Goal: Navigation & Orientation: Find specific page/section

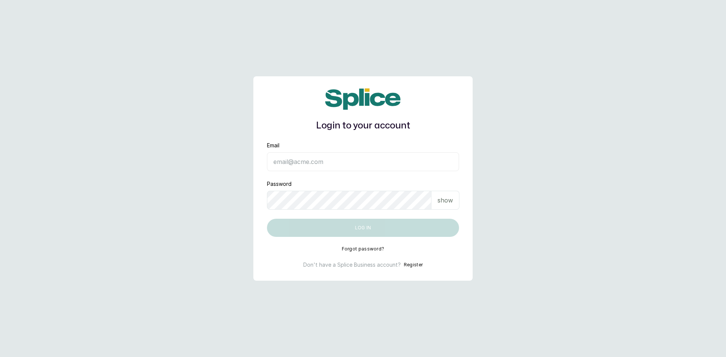
click at [359, 159] on input "Email" at bounding box center [363, 161] width 192 height 19
type input "barazahifrontdesk@gmail.com"
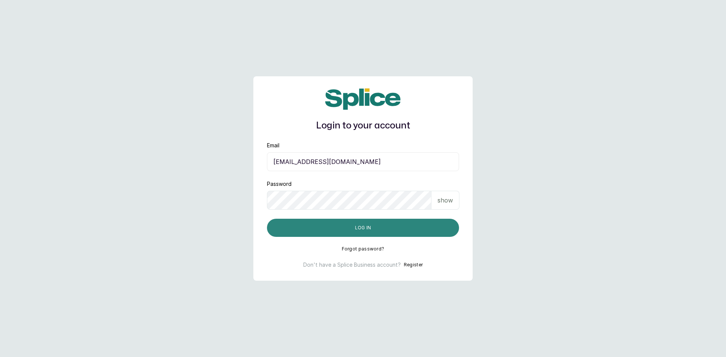
click at [389, 229] on button "Log in" at bounding box center [363, 228] width 192 height 18
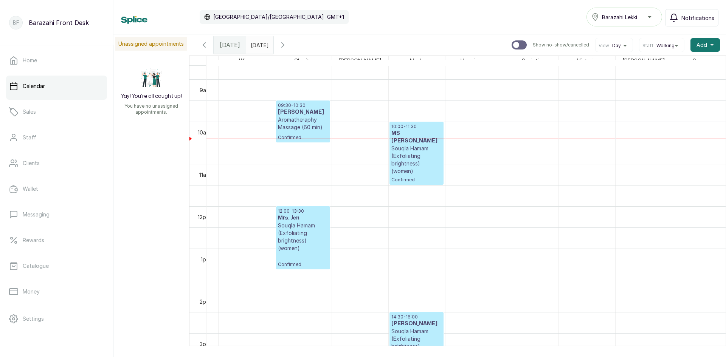
scroll to position [0, 175]
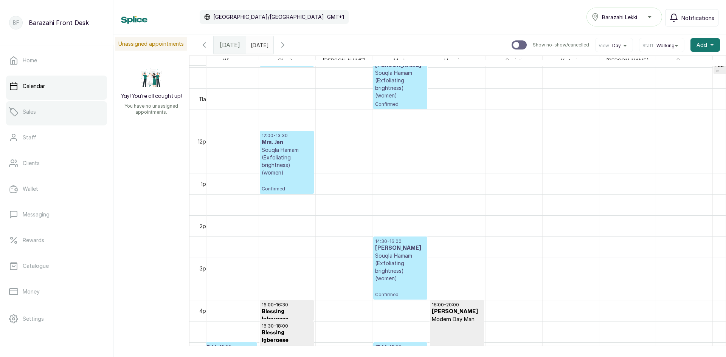
click at [30, 117] on link "Sales" at bounding box center [56, 111] width 101 height 21
